Goal: Task Accomplishment & Management: Complete application form

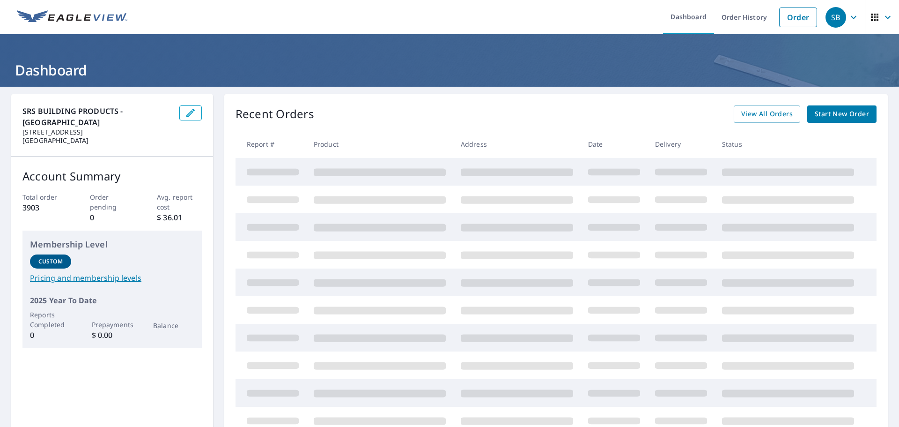
click at [835, 117] on span "Start New Order" at bounding box center [842, 114] width 54 height 12
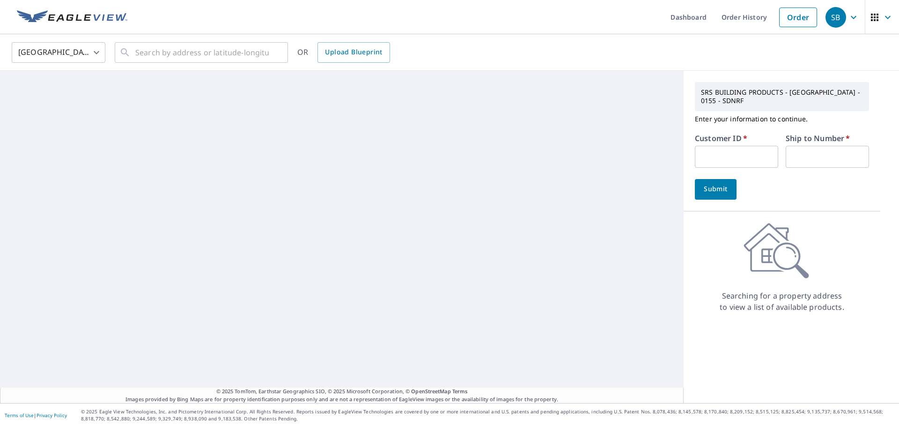
click at [720, 157] on input "text" at bounding box center [736, 157] width 83 height 22
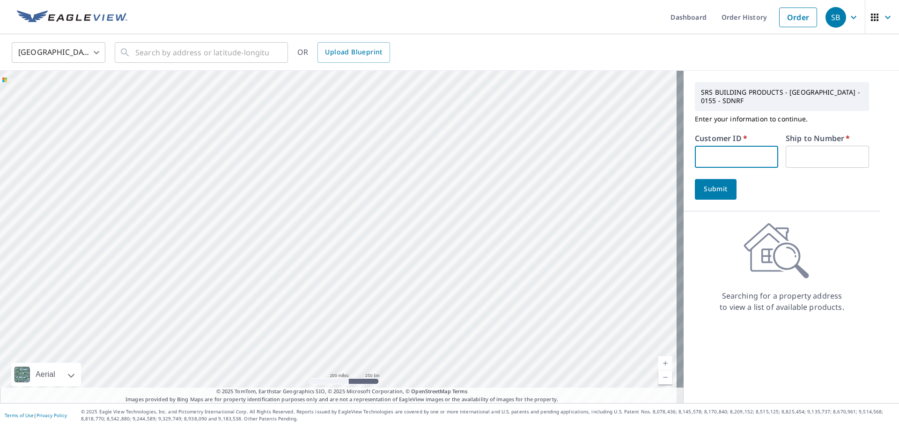
drag, startPoint x: 709, startPoint y: 138, endPoint x: 705, endPoint y: 150, distance: 12.2
click at [709, 140] on label "Customer ID   *" at bounding box center [721, 137] width 52 height 7
click at [705, 150] on input "text" at bounding box center [736, 157] width 83 height 22
type input "WRI164"
type input "1"
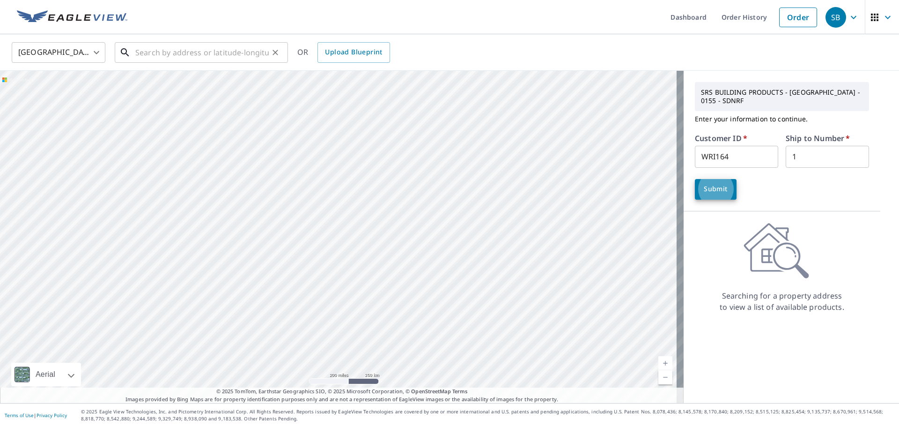
click at [178, 54] on input "text" at bounding box center [201, 52] width 133 height 26
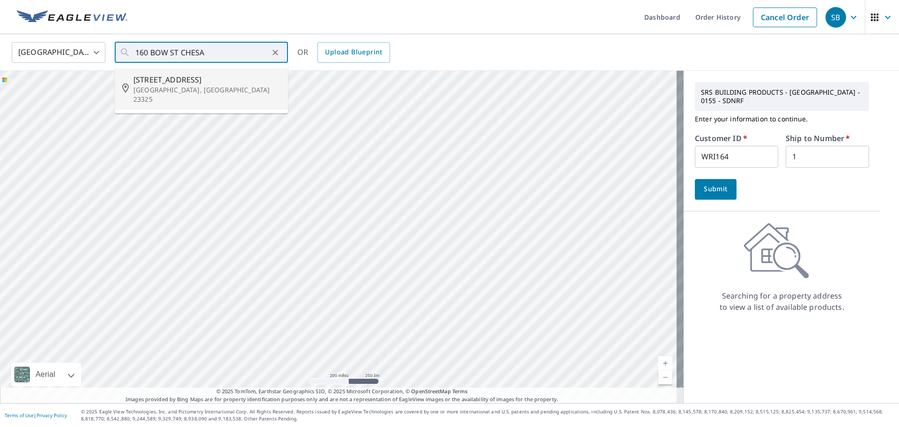
type input "[STREET_ADDRESS]"
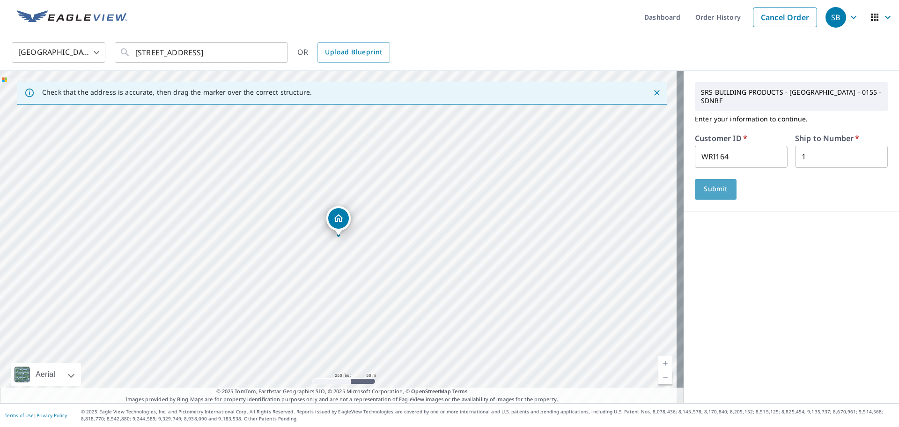
click at [697, 186] on button "Submit" at bounding box center [716, 189] width 42 height 21
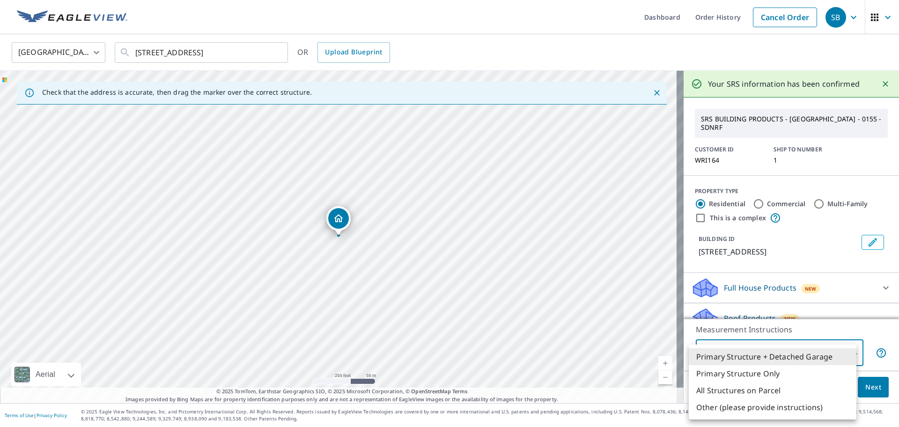
click at [823, 351] on body "SB SB Dashboard Order History Cancel Order SB [GEOGRAPHIC_DATA] [GEOGRAPHIC_DAT…" at bounding box center [449, 213] width 899 height 427
click at [785, 371] on li "Primary Structure Only" at bounding box center [773, 373] width 168 height 17
type input "2"
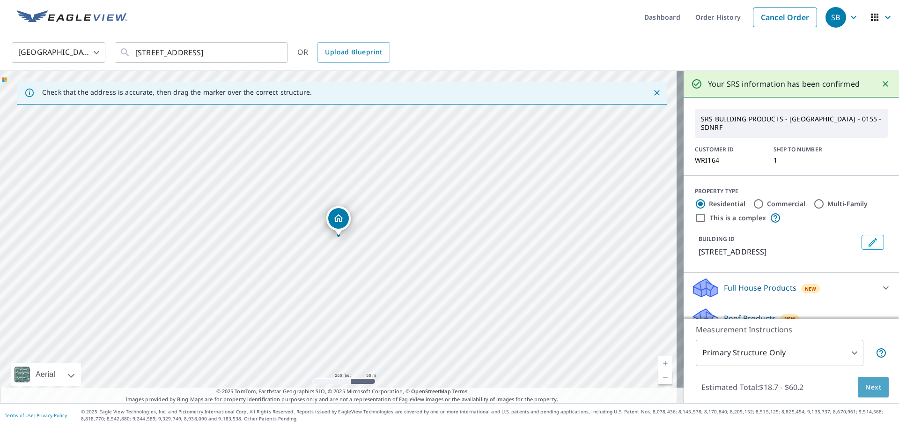
click at [879, 397] on button "Next" at bounding box center [873, 387] width 31 height 21
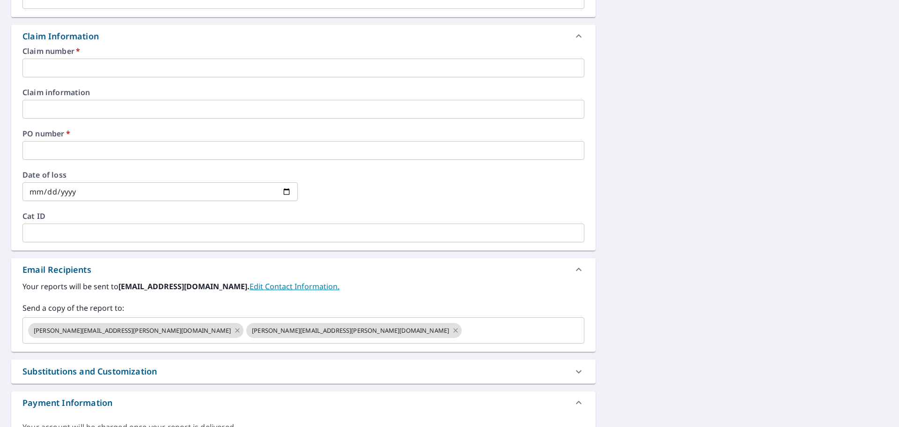
scroll to position [184, 0]
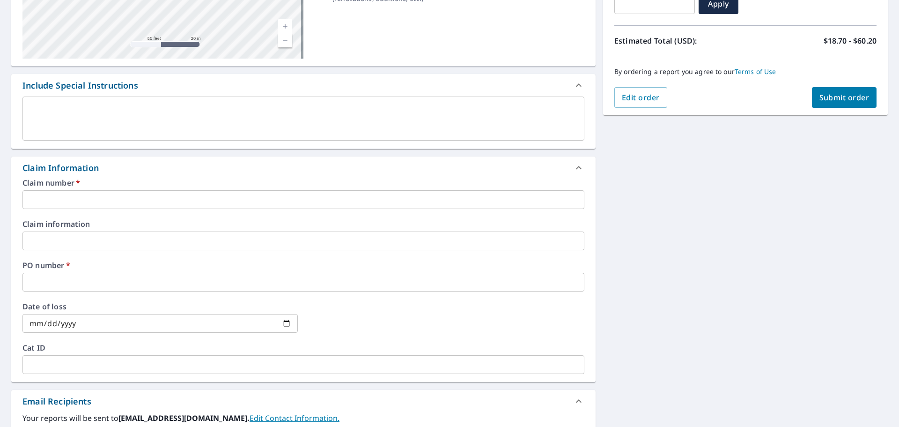
click at [81, 200] on input "text" at bounding box center [303, 199] width 562 height 19
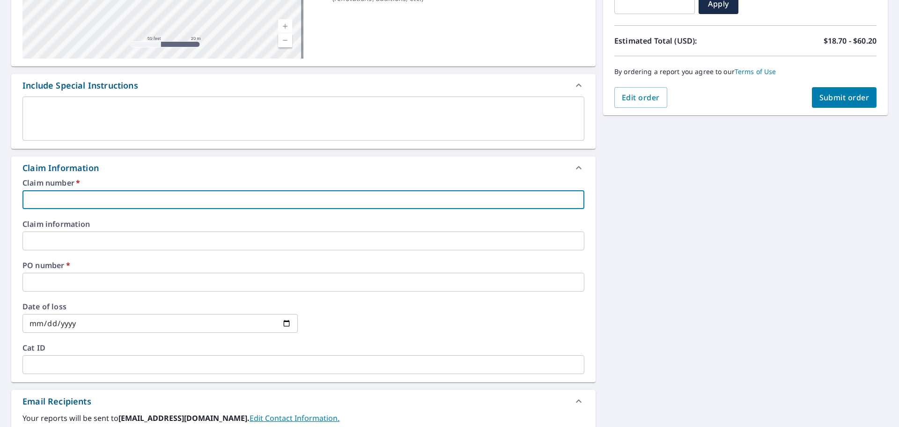
type input "W"
checkbox input "true"
type input "WCV"
checkbox input "true"
type input "WC"
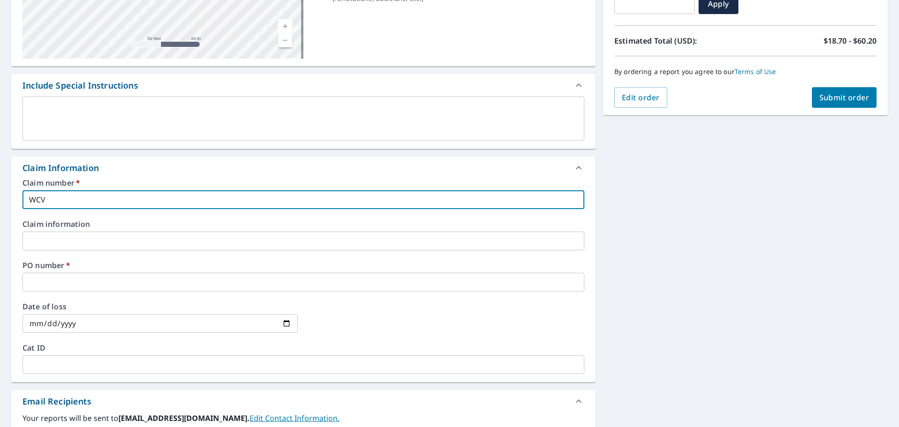
checkbox input "true"
type input "W"
checkbox input "true"
type input "E"
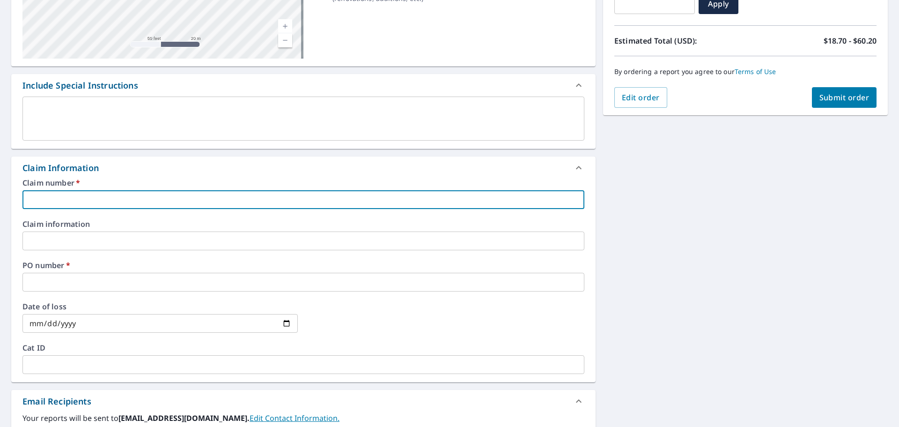
checkbox input "true"
type input "EV"
checkbox input "true"
type input "EV/"
checkbox input "true"
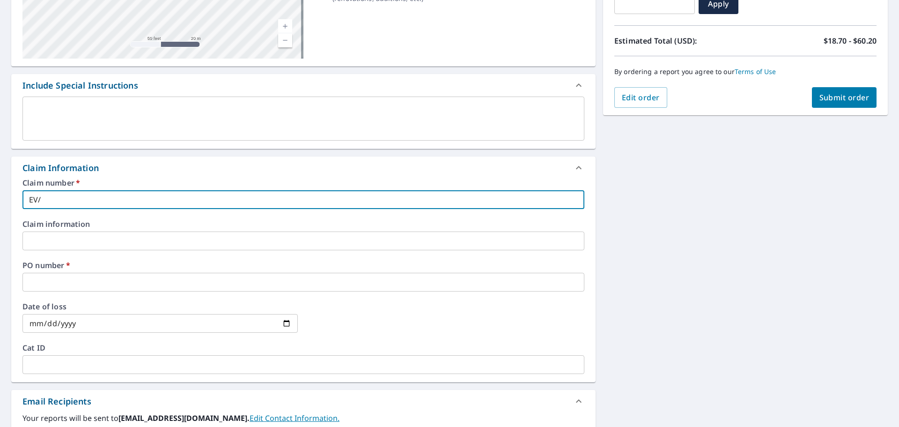
type input "EV/W"
checkbox input "true"
type input "EV/WR"
checkbox input "true"
type input "EV/WRI"
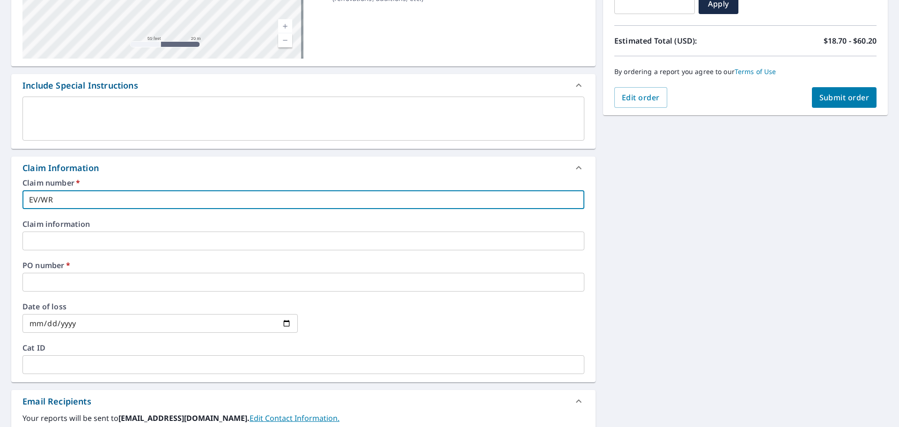
checkbox input "true"
type input "EV/WRIG"
checkbox input "true"
type input "EV/WRIGH"
checkbox input "true"
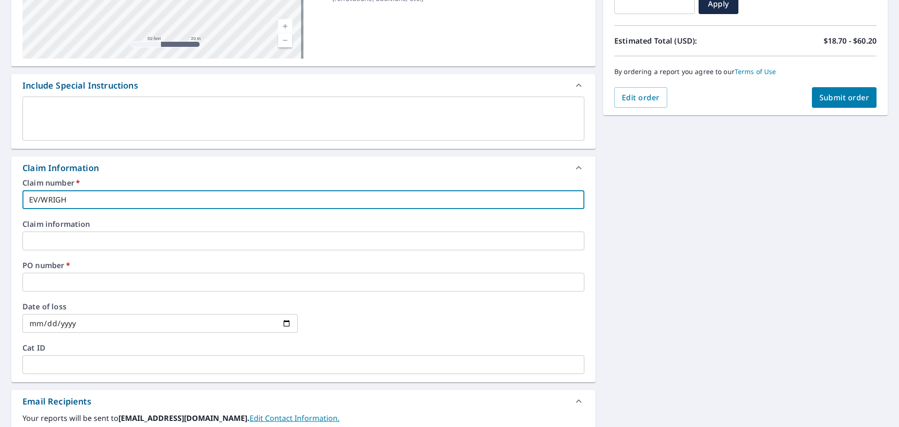
type input "EV/[PERSON_NAME]"
checkbox input "true"
type input "EV/WRIGHTR"
checkbox input "true"
type input "EV/WRIGHTRO"
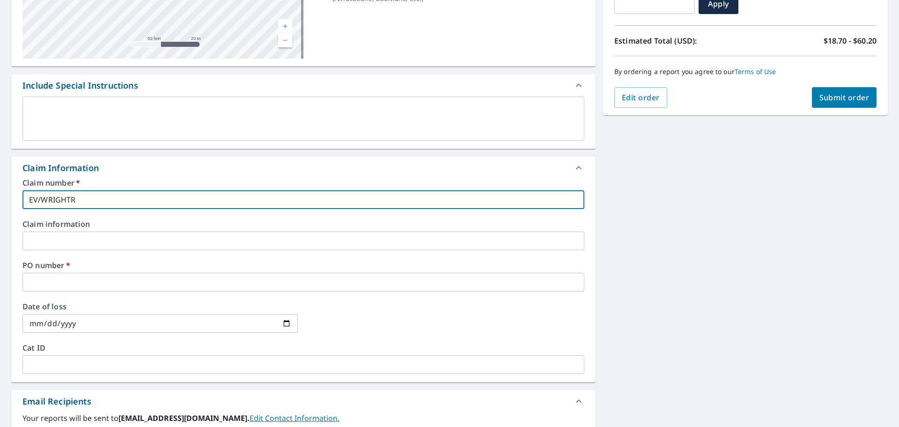
checkbox input "true"
type input "EV/WRIGHTROO"
checkbox input "true"
type input "EV/WRIGHTROOF"
checkbox input "true"
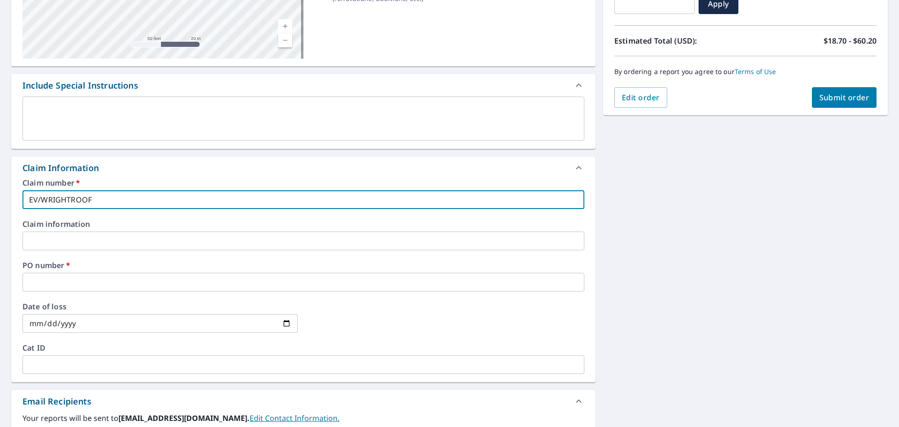
type input "EV/WRIGHTROOF"
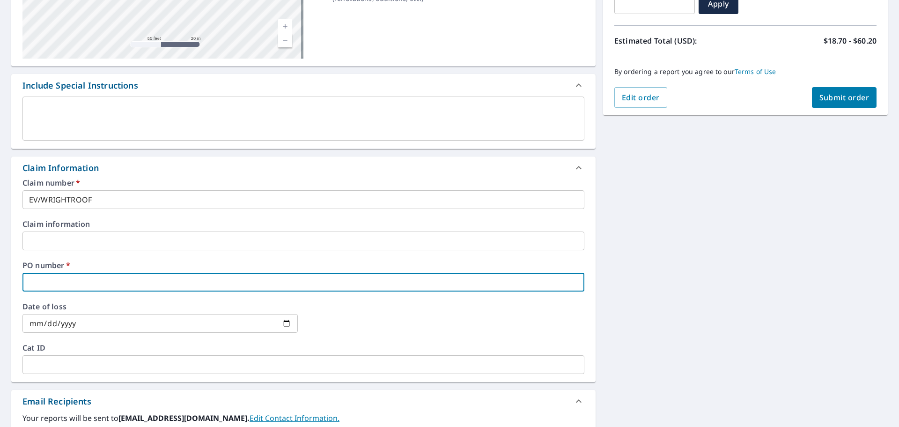
type input "E"
checkbox input "true"
type input "EV"
checkbox input "true"
type input "EV/"
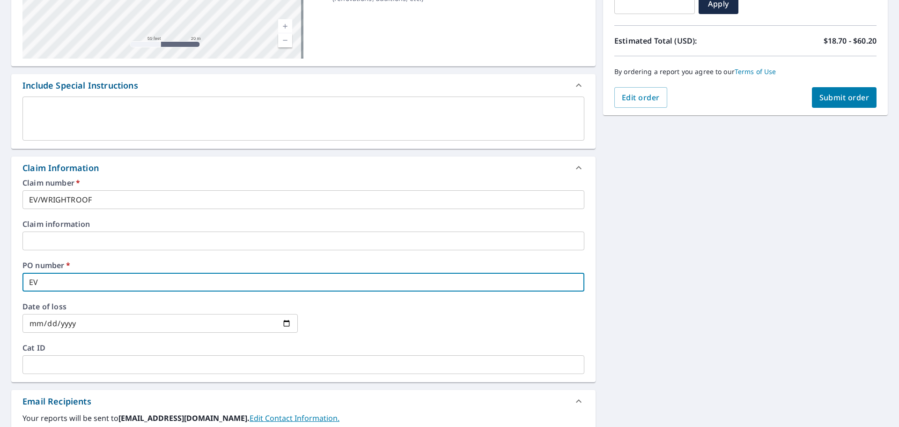
checkbox input "true"
type input "EV/B"
checkbox input "true"
type input "EV/BO"
checkbox input "true"
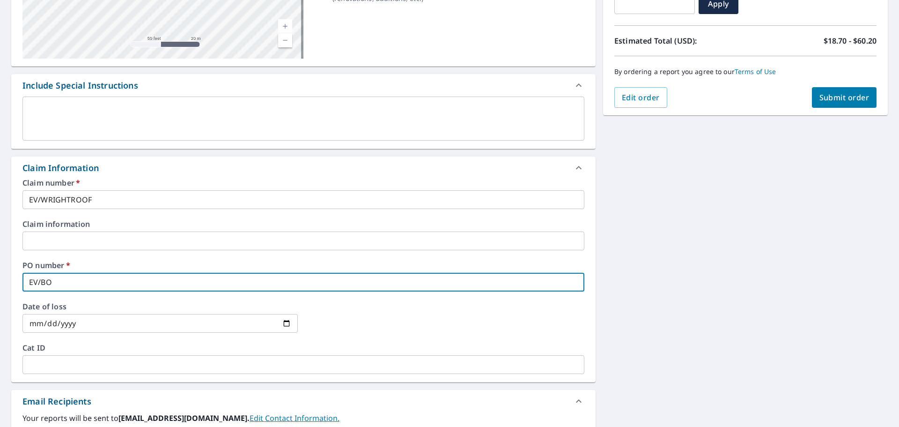
type input "EV/BOW"
checkbox input "true"
type input "EV/BOWS"
checkbox input "true"
type input "EV/BOWST"
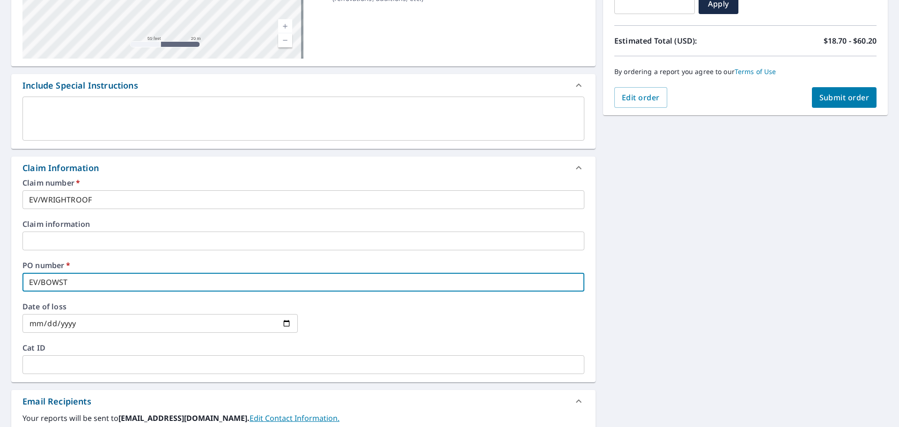
checkbox input "true"
type input "EV/BOWST"
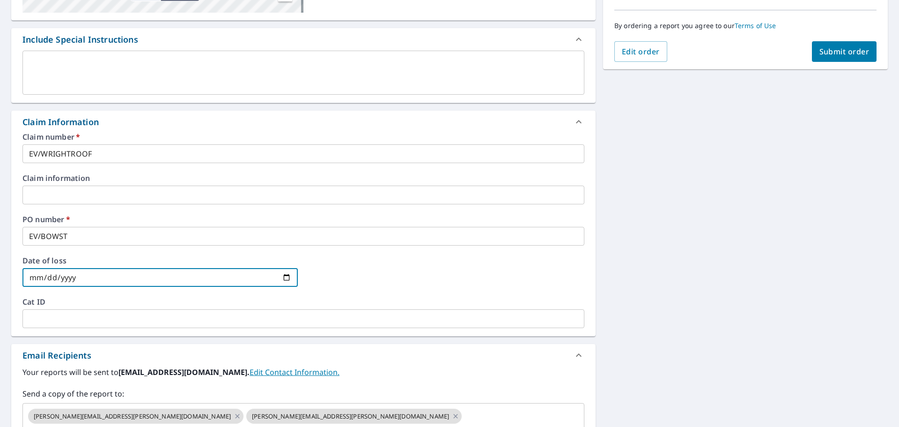
scroll to position [0, 0]
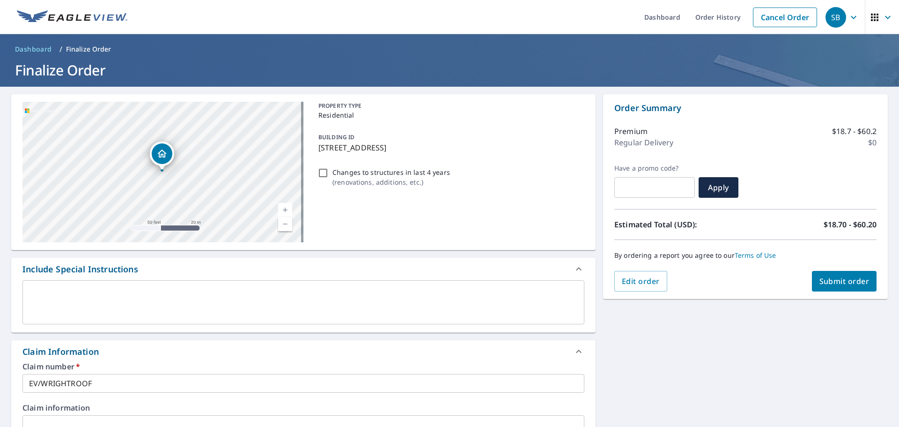
click at [857, 280] on span "Submit order" at bounding box center [845, 281] width 50 height 10
checkbox input "true"
